Goal: Transaction & Acquisition: Purchase product/service

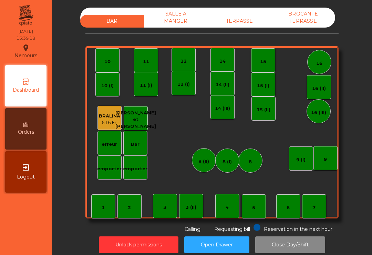
click at [280, 212] on div "6" at bounding box center [289, 206] width 24 height 24
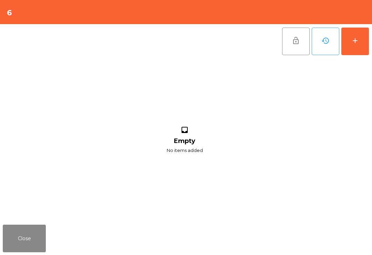
click at [357, 37] on div "add" at bounding box center [355, 41] width 8 height 8
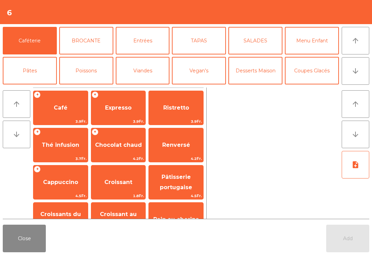
click at [58, 108] on span "Café" at bounding box center [61, 107] width 14 height 7
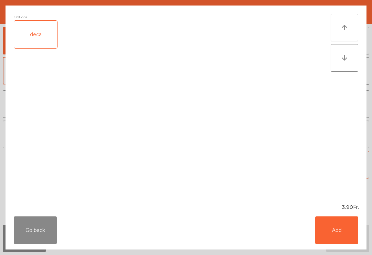
click at [354, 234] on button "Add" at bounding box center [337, 231] width 43 height 28
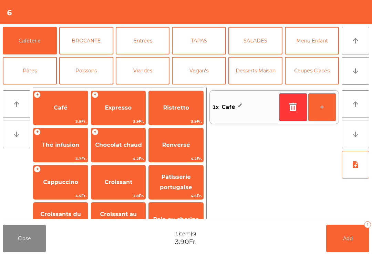
click at [354, 234] on button "Add 1" at bounding box center [348, 239] width 43 height 28
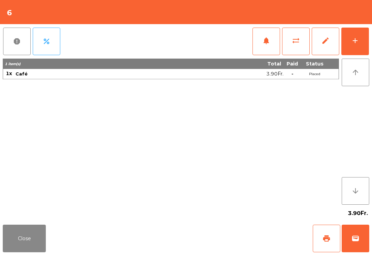
click at [64, 248] on div "Close print wallet" at bounding box center [186, 238] width 372 height 33
click at [35, 241] on button "Close" at bounding box center [24, 239] width 43 height 28
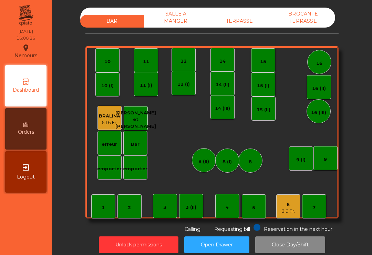
click at [218, 64] on div "14" at bounding box center [223, 60] width 24 height 24
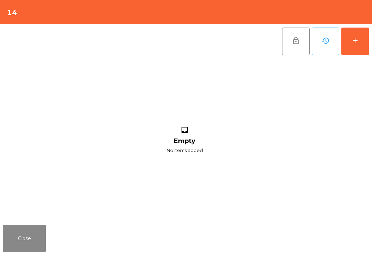
click at [350, 37] on button "add" at bounding box center [356, 42] width 28 height 28
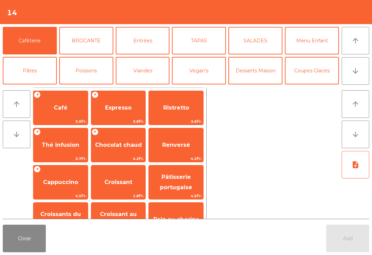
click at [361, 74] on button "arrow_downward" at bounding box center [356, 71] width 28 height 28
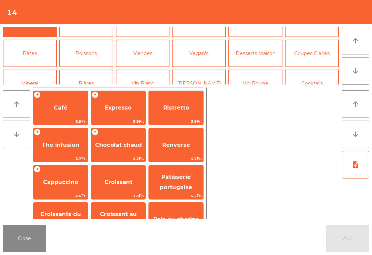
scroll to position [60, 0]
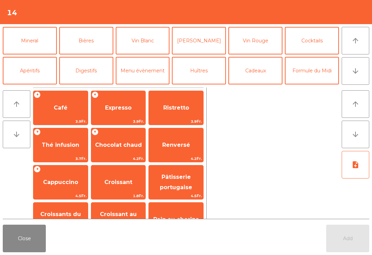
click at [323, 42] on button "Cocktails" at bounding box center [312, 41] width 54 height 28
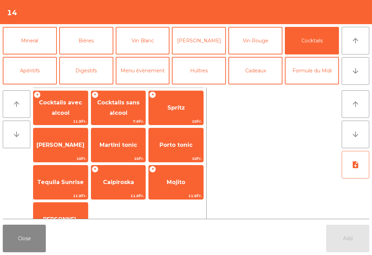
click at [127, 114] on span "Cocktails sans alcool" at bounding box center [118, 107] width 54 height 29
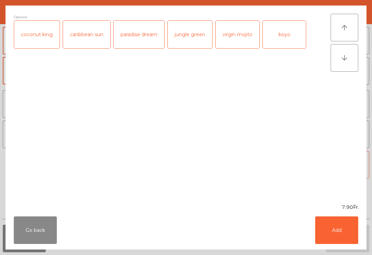
click at [355, 237] on button "Add" at bounding box center [337, 231] width 43 height 28
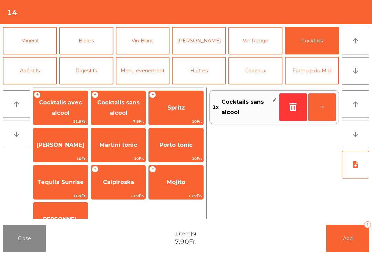
click at [330, 111] on button "+" at bounding box center [323, 107] width 28 height 28
click at [352, 239] on span "Add" at bounding box center [348, 239] width 10 height 6
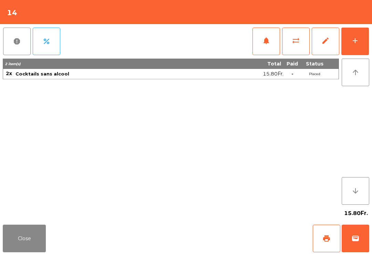
click at [8, 247] on button "Close" at bounding box center [24, 239] width 43 height 28
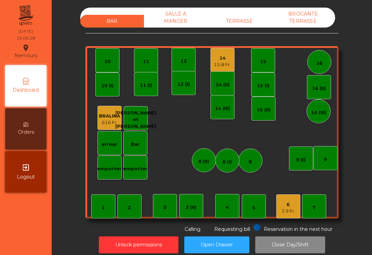
scroll to position [6, 0]
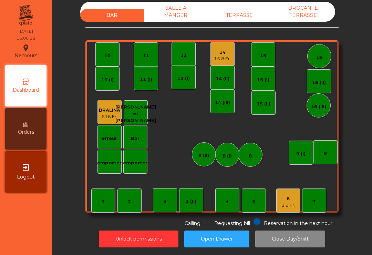
click at [283, 206] on div "3.9 Fr." at bounding box center [289, 205] width 14 height 7
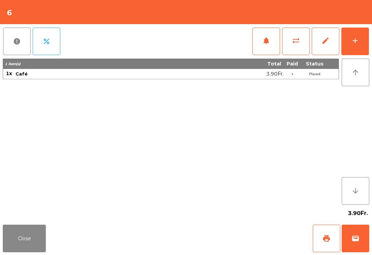
click at [354, 252] on button "wallet" at bounding box center [356, 239] width 28 height 28
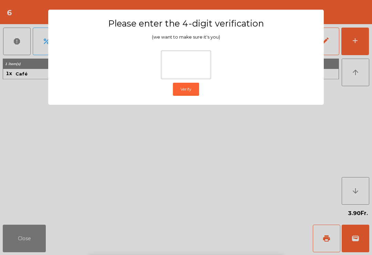
scroll to position [6, 0]
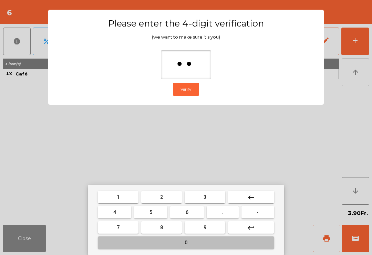
type input "***"
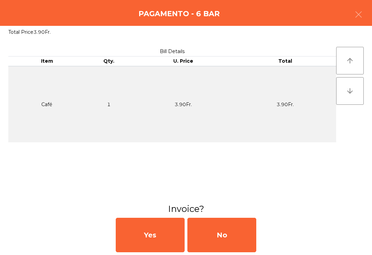
click at [224, 239] on div "No" at bounding box center [222, 235] width 69 height 34
click at [226, 233] on div "No" at bounding box center [222, 235] width 69 height 34
click at [236, 235] on div "No" at bounding box center [222, 235] width 69 height 34
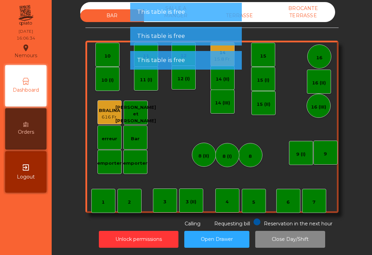
click at [310, 210] on div "7" at bounding box center [314, 201] width 24 height 24
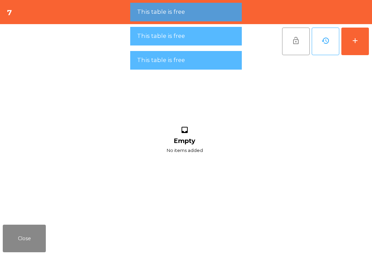
click at [352, 47] on button "add" at bounding box center [356, 42] width 28 height 28
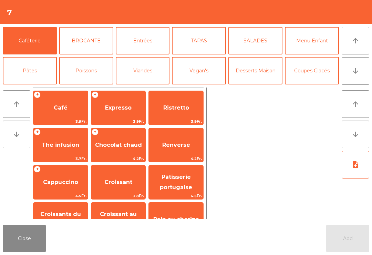
scroll to position [54, 0]
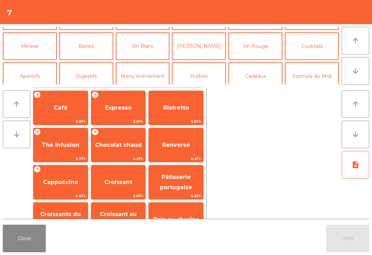
click at [142, 47] on button "Vin Blanc" at bounding box center [143, 46] width 54 height 28
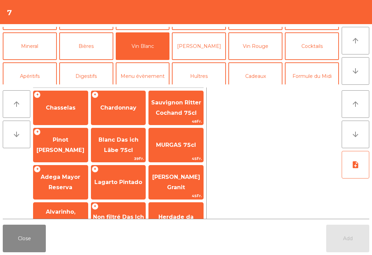
click at [66, 114] on span "Chasselas" at bounding box center [60, 108] width 54 height 19
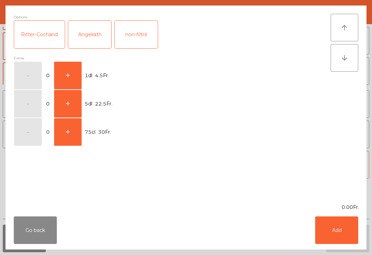
click at [74, 72] on button "+" at bounding box center [68, 76] width 28 height 28
click at [328, 232] on button "Add" at bounding box center [337, 231] width 43 height 28
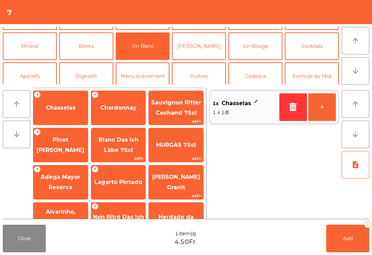
click at [326, 104] on button "+" at bounding box center [323, 107] width 28 height 28
click at [359, 239] on button "Add 2" at bounding box center [348, 239] width 43 height 28
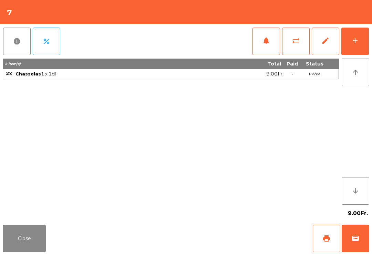
click at [39, 245] on button "Close" at bounding box center [24, 239] width 43 height 28
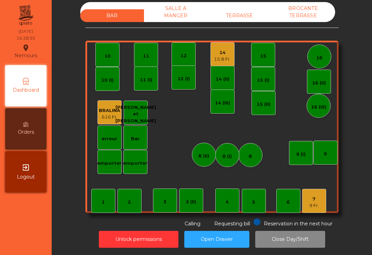
click at [224, 35] on div "BAR SALLE A MANGER TERRASSE BROCANTE TERRASSE 1 2 3 4 5 6 7 9 Fr. 8 9 10 11 12 …" at bounding box center [212, 115] width 253 height 226
click at [231, 60] on div "15.8 Fr." at bounding box center [222, 59] width 17 height 7
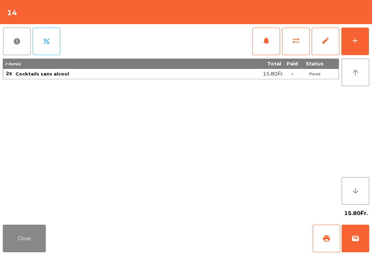
click at [360, 234] on button "wallet" at bounding box center [356, 239] width 28 height 28
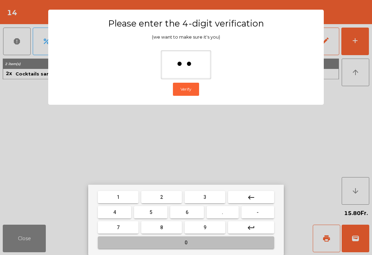
type input "***"
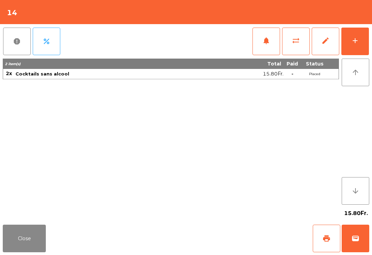
click at [200, 239] on div "Close print wallet" at bounding box center [186, 238] width 372 height 33
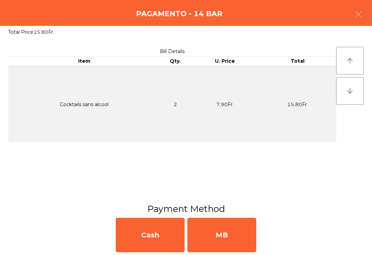
click at [214, 234] on div "MB" at bounding box center [222, 235] width 69 height 34
click at [218, 234] on div "No" at bounding box center [222, 235] width 69 height 34
click at [217, 234] on div "No" at bounding box center [222, 235] width 69 height 34
click at [230, 235] on div "No" at bounding box center [222, 235] width 69 height 34
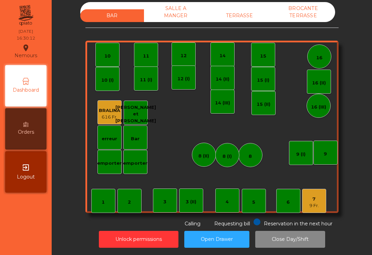
click at [307, 201] on div "7 9 Fr." at bounding box center [314, 201] width 24 height 24
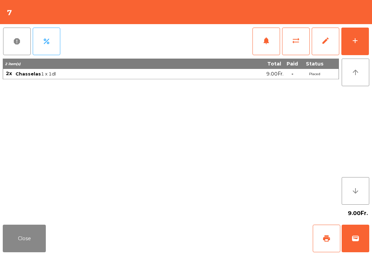
click at [320, 247] on button "print" at bounding box center [327, 239] width 28 height 28
